Goal: Task Accomplishment & Management: Use online tool/utility

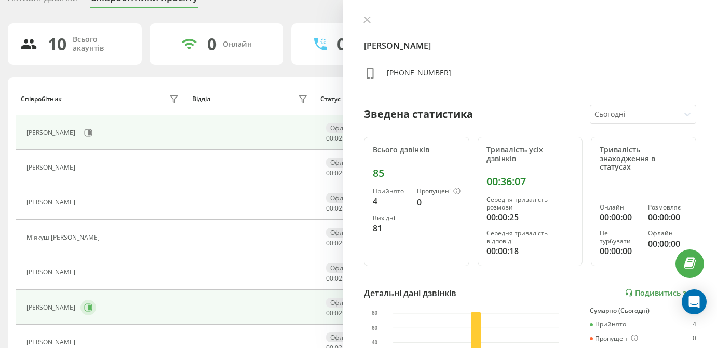
click at [91, 305] on icon at bounding box center [89, 307] width 3 height 5
click at [91, 132] on icon at bounding box center [89, 132] width 3 height 5
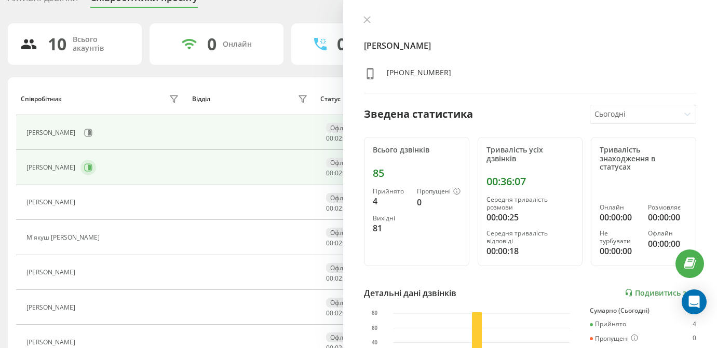
click at [92, 168] on icon at bounding box center [88, 168] width 8 height 8
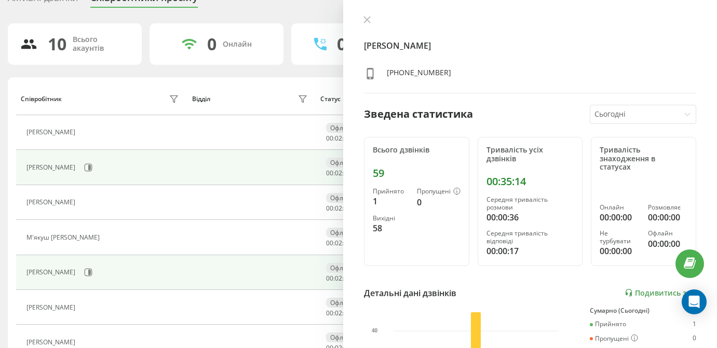
scroll to position [64, 0]
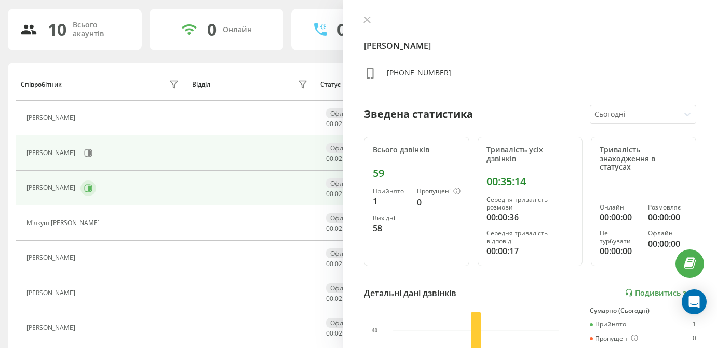
click at [92, 185] on icon at bounding box center [88, 188] width 8 height 8
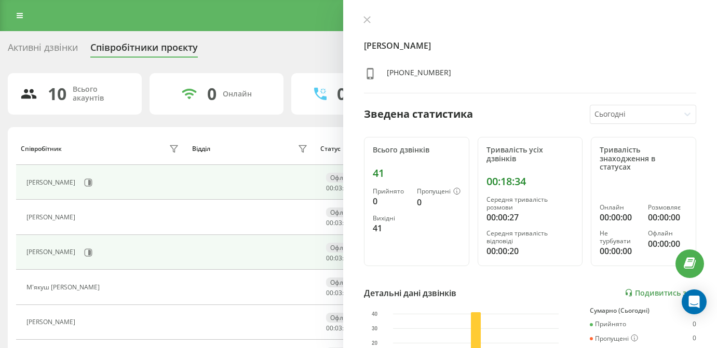
click at [134, 191] on div "[PERSON_NAME]" at bounding box center [103, 183] width 155 height 18
click at [96, 191] on button at bounding box center [88, 183] width 16 height 16
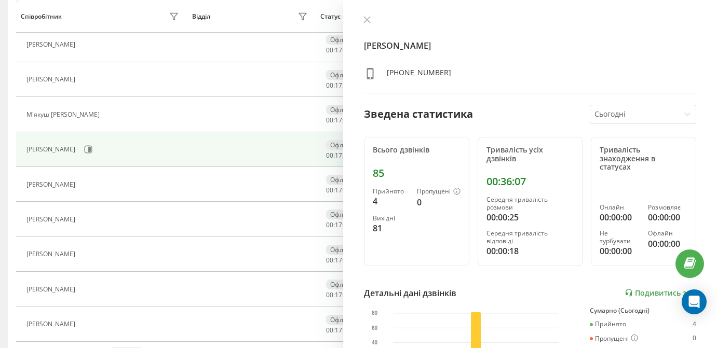
scroll to position [172, 0]
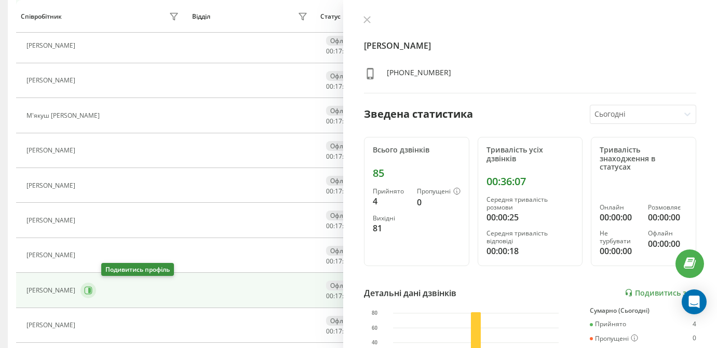
click at [91, 288] on icon at bounding box center [89, 290] width 3 height 5
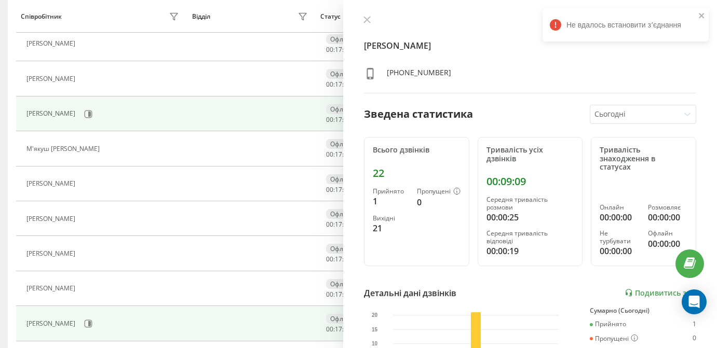
scroll to position [138, 0]
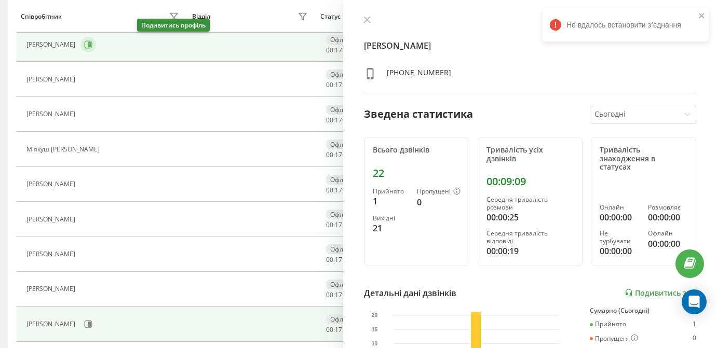
click at [92, 44] on icon at bounding box center [89, 44] width 8 height 8
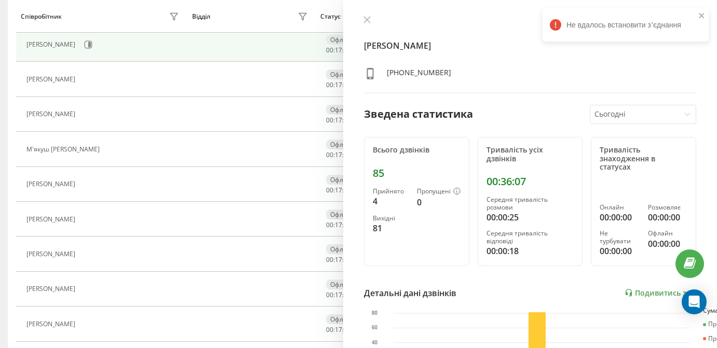
scroll to position [44, 0]
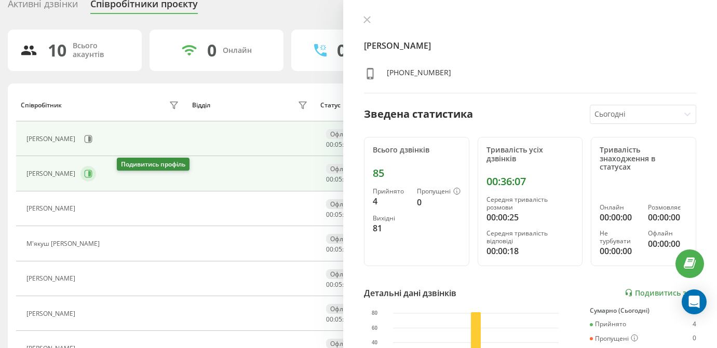
click at [92, 178] on icon at bounding box center [89, 174] width 8 height 8
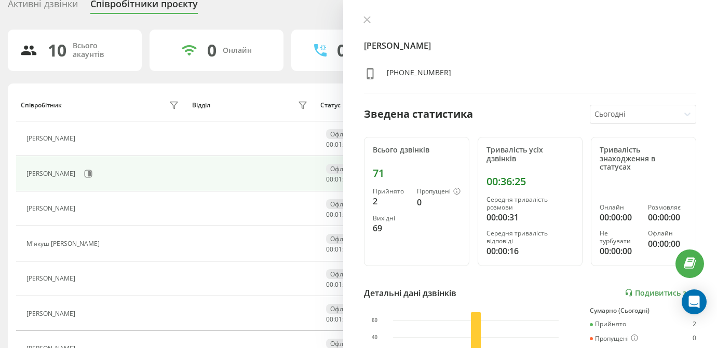
click at [133, 81] on div "10 Всього акаунтів 0 Онлайн 0 Розмовляють 0 Не турбувати 10 [PERSON_NAME] Відді…" at bounding box center [358, 266] width 701 height 473
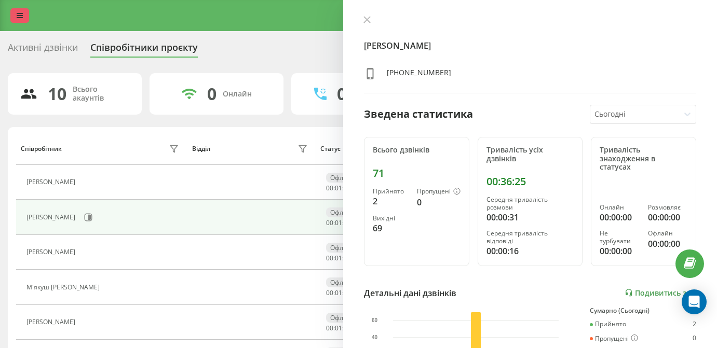
click at [14, 22] on link at bounding box center [19, 15] width 19 height 15
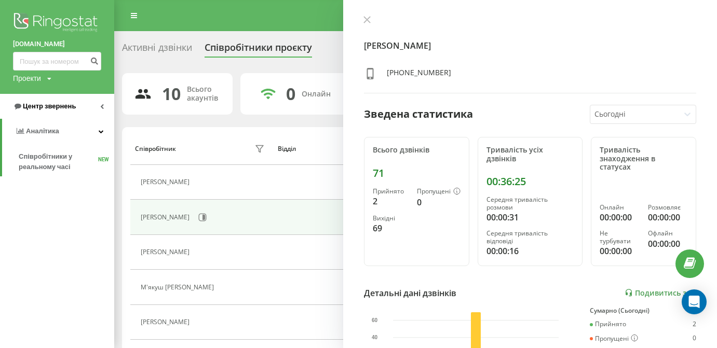
click at [53, 106] on span "Центр звернень" at bounding box center [49, 106] width 53 height 8
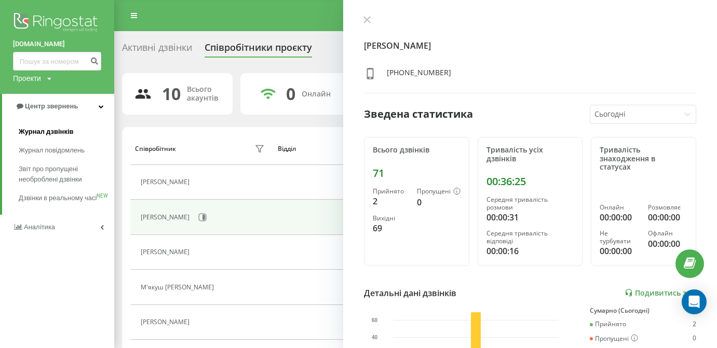
click at [53, 129] on span "Журнал дзвінків" at bounding box center [46, 132] width 55 height 10
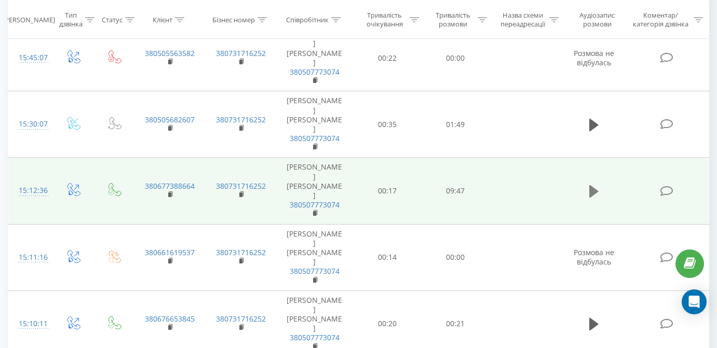
click at [590, 185] on icon at bounding box center [593, 191] width 9 height 12
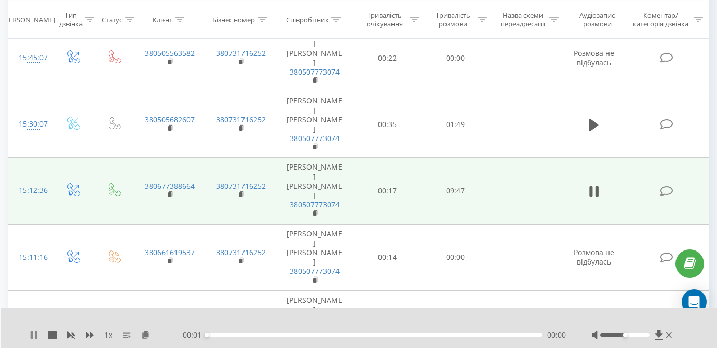
click at [34, 336] on icon at bounding box center [34, 335] width 8 height 8
click at [148, 332] on icon at bounding box center [145, 334] width 9 height 7
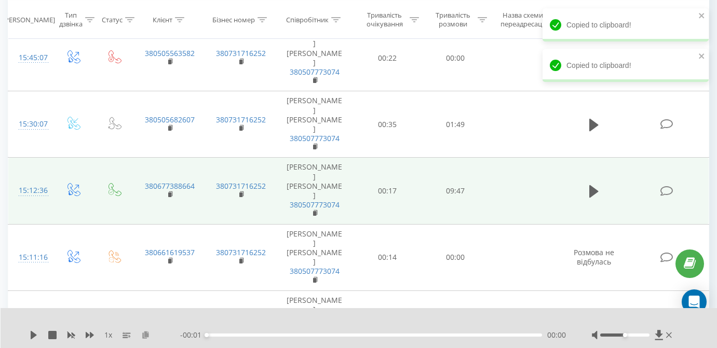
click at [148, 332] on icon at bounding box center [145, 334] width 9 height 7
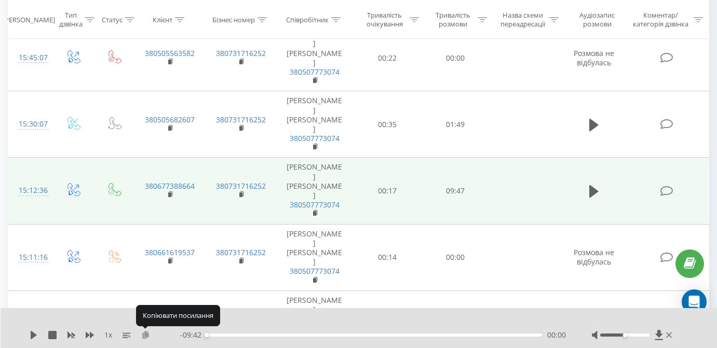
click at [148, 332] on icon at bounding box center [145, 334] width 9 height 7
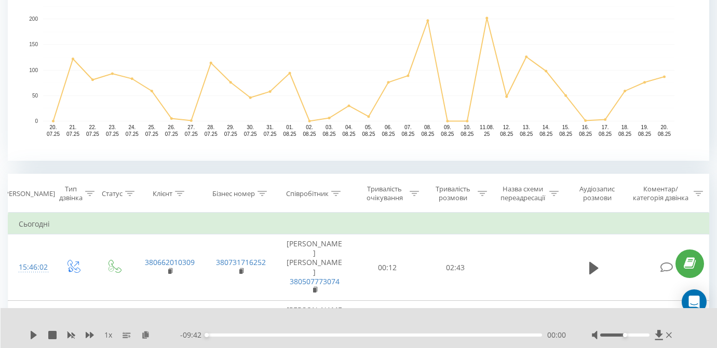
scroll to position [275, 0]
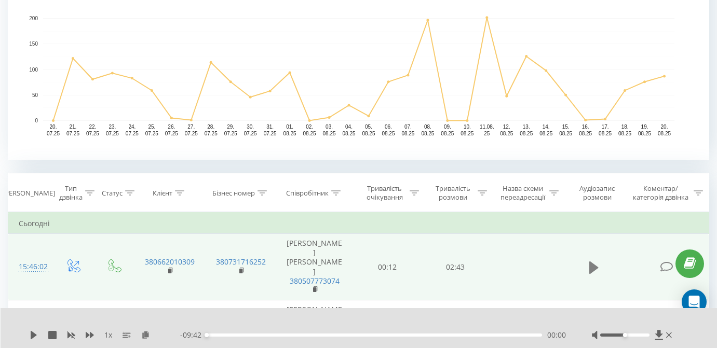
click at [595, 264] on button at bounding box center [594, 268] width 16 height 16
click at [31, 331] on icon at bounding box center [34, 335] width 8 height 8
click at [143, 340] on div "1 x" at bounding box center [105, 335] width 151 height 10
click at [28, 334] on div "1 x - 02:41 00:00 00:00" at bounding box center [359, 328] width 717 height 40
click at [29, 335] on div "1 x - 02:41 00:00 00:00" at bounding box center [359, 328] width 717 height 40
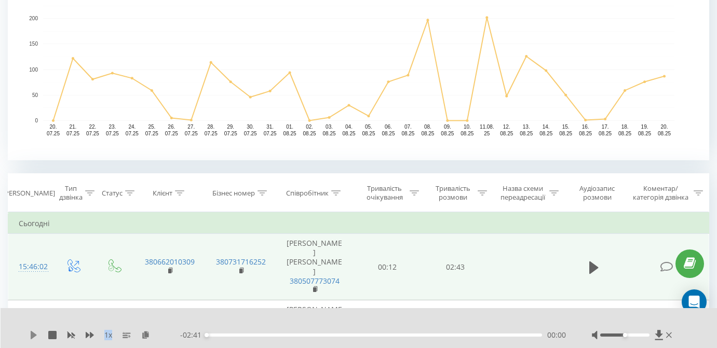
click at [36, 334] on icon at bounding box center [34, 335] width 8 height 8
click at [294, 335] on div "00:42" at bounding box center [374, 335] width 335 height 3
click at [34, 336] on icon at bounding box center [34, 335] width 8 height 8
click at [33, 336] on icon at bounding box center [34, 335] width 6 height 8
click at [33, 336] on icon at bounding box center [34, 335] width 8 height 8
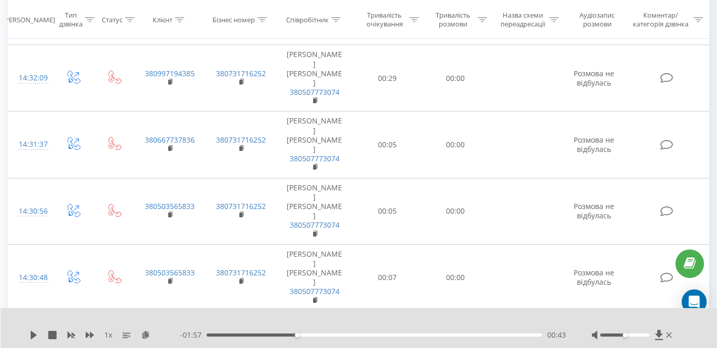
scroll to position [42, 0]
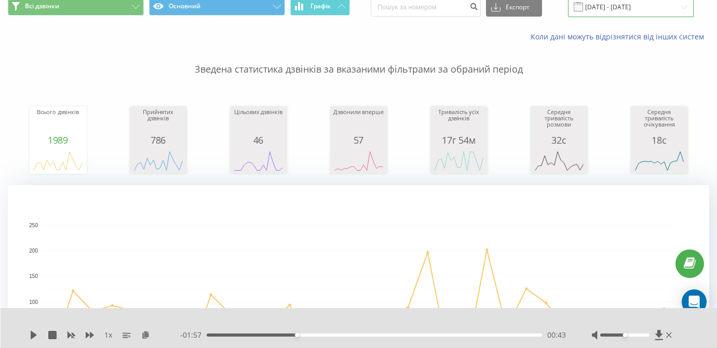
click at [661, 16] on input "20.07.2025 - 20.08.2025" at bounding box center [631, 7] width 126 height 20
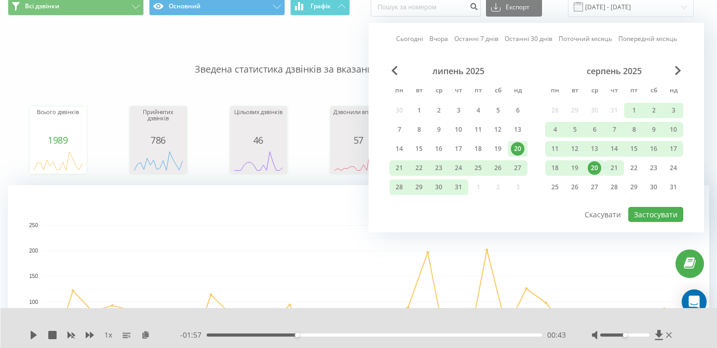
click at [614, 175] on div "21" at bounding box center [613, 167] width 13 height 13
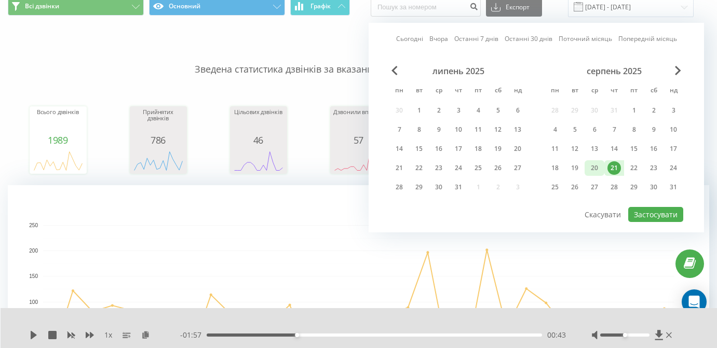
click at [590, 174] on div "20" at bounding box center [594, 167] width 13 height 13
click at [644, 216] on button "Застосувати" at bounding box center [655, 214] width 55 height 15
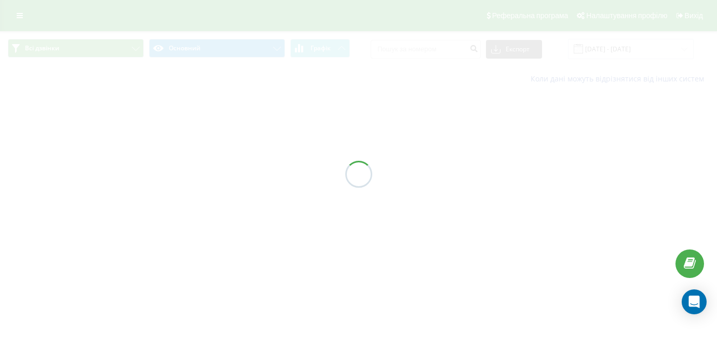
type input "20.08.2025 - 20.08.2025"
